Goal: Check status

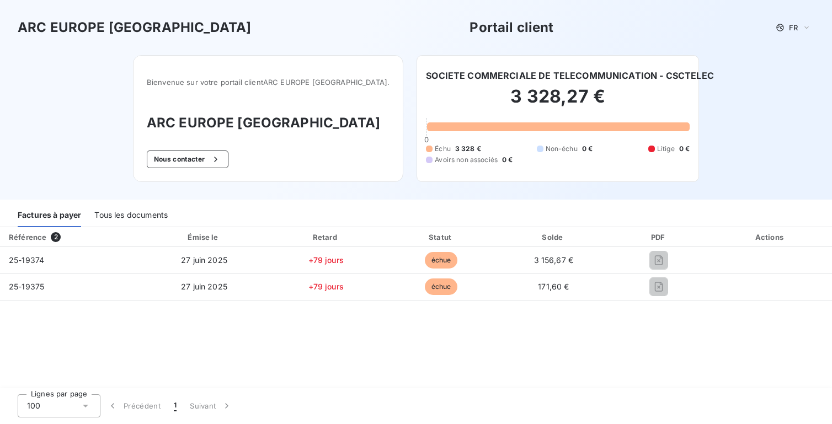
click at [521, 111] on h2 "3 328,27 €" at bounding box center [558, 102] width 264 height 33
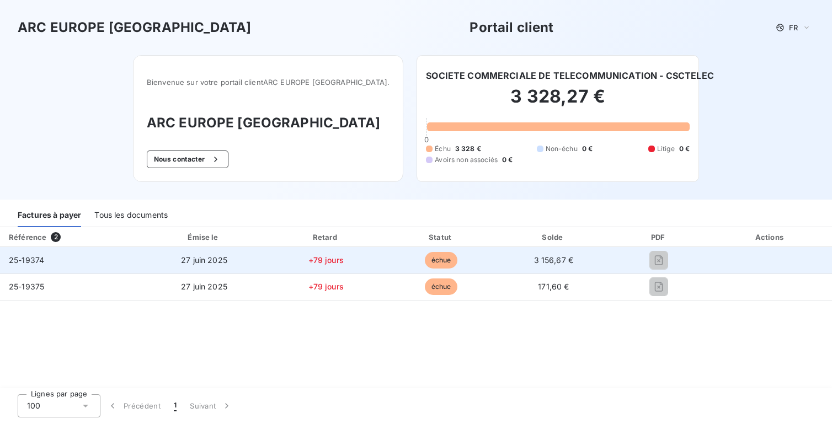
click at [623, 258] on div at bounding box center [659, 261] width 82 height 18
click at [45, 268] on td "25-19374" at bounding box center [70, 260] width 141 height 26
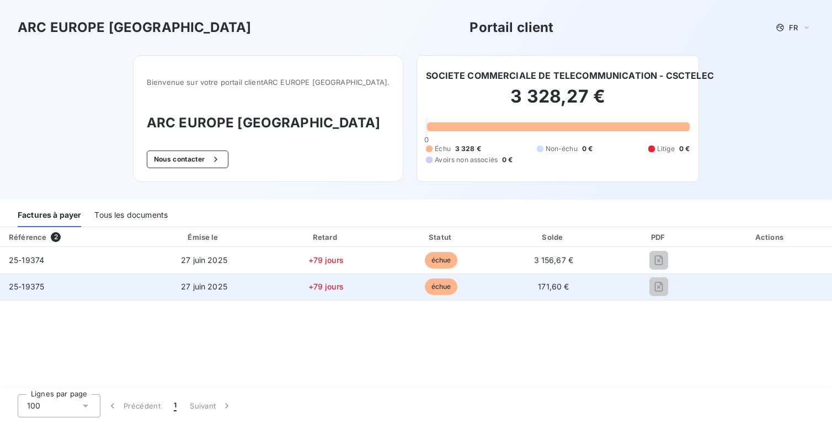
click at [36, 295] on td "25-19375" at bounding box center [70, 287] width 141 height 26
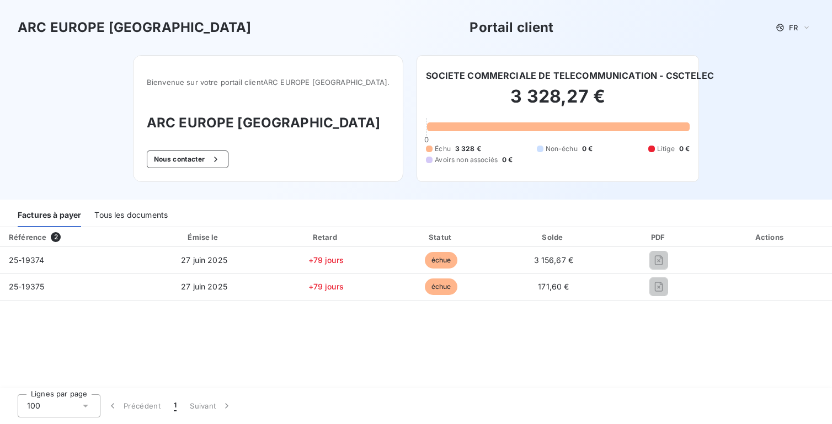
click at [127, 211] on div "Tous les documents" at bounding box center [130, 215] width 73 height 23
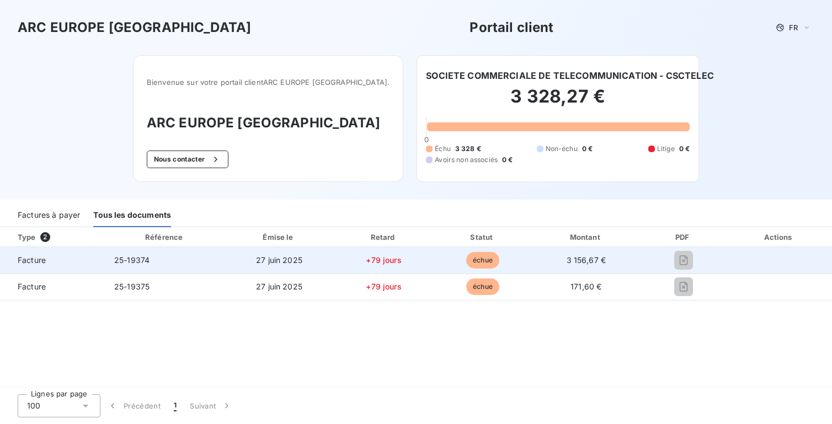
click at [406, 260] on td "+79 jours" at bounding box center [384, 260] width 100 height 26
click at [467, 262] on span "échue" at bounding box center [482, 260] width 33 height 17
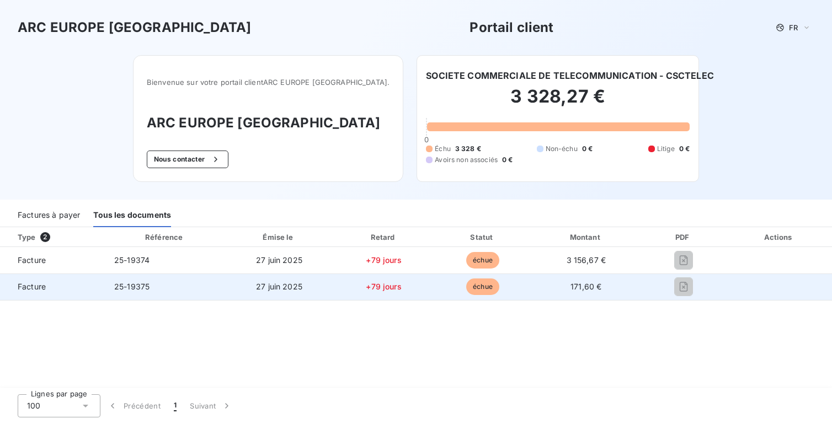
click at [42, 284] on span "Facture" at bounding box center [53, 286] width 88 height 11
click at [158, 286] on td "25-19375" at bounding box center [164, 287] width 119 height 26
click at [371, 287] on span "+79 jours" at bounding box center [383, 286] width 35 height 9
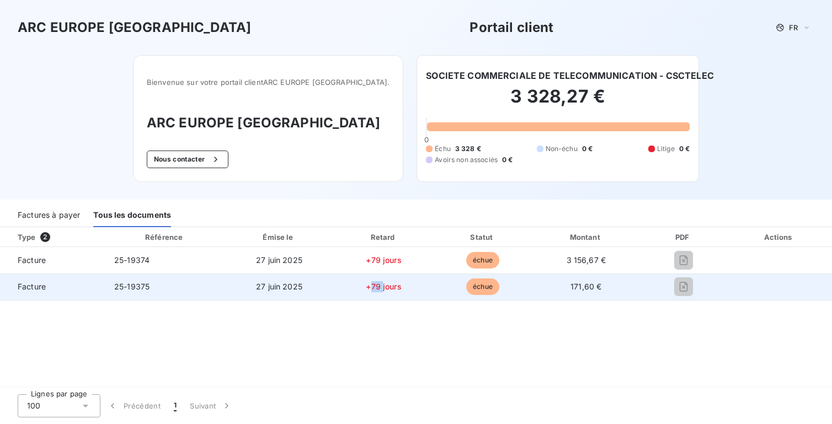
click at [371, 287] on span "+79 jours" at bounding box center [383, 286] width 35 height 9
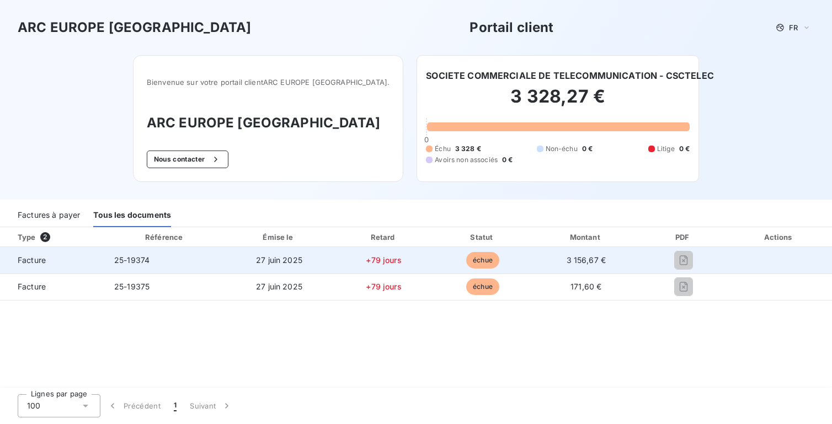
click at [335, 263] on td "+79 jours" at bounding box center [384, 260] width 100 height 26
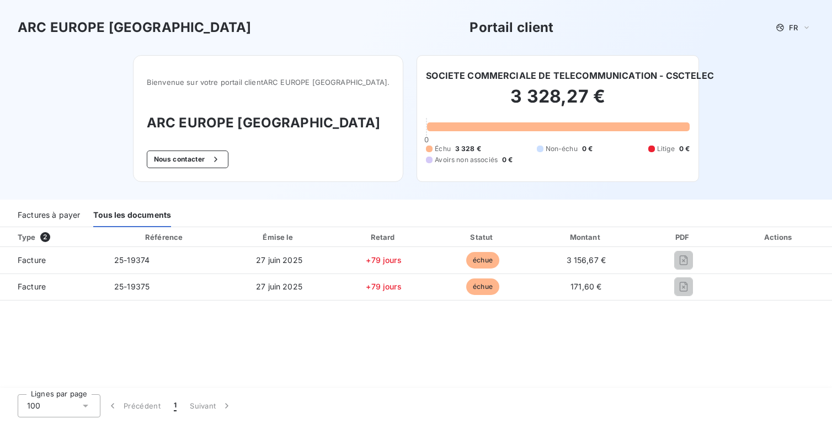
click at [49, 211] on div "Factures à payer" at bounding box center [49, 215] width 62 height 23
